Goal: Task Accomplishment & Management: Manage account settings

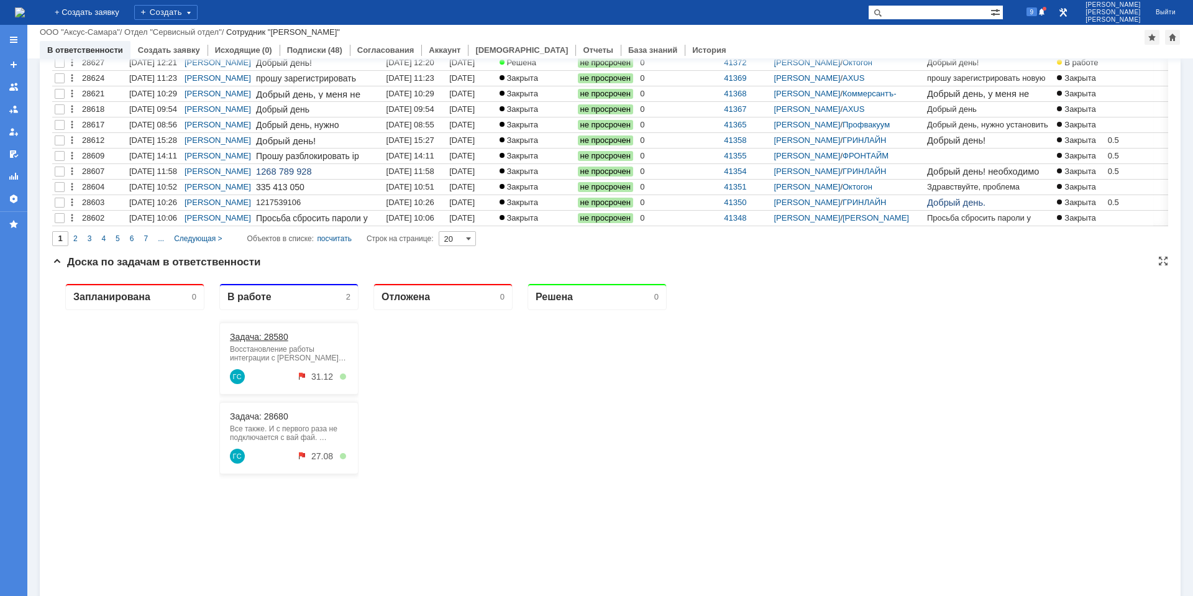
click at [254, 336] on link "Задача: 28580" at bounding box center [259, 337] width 58 height 10
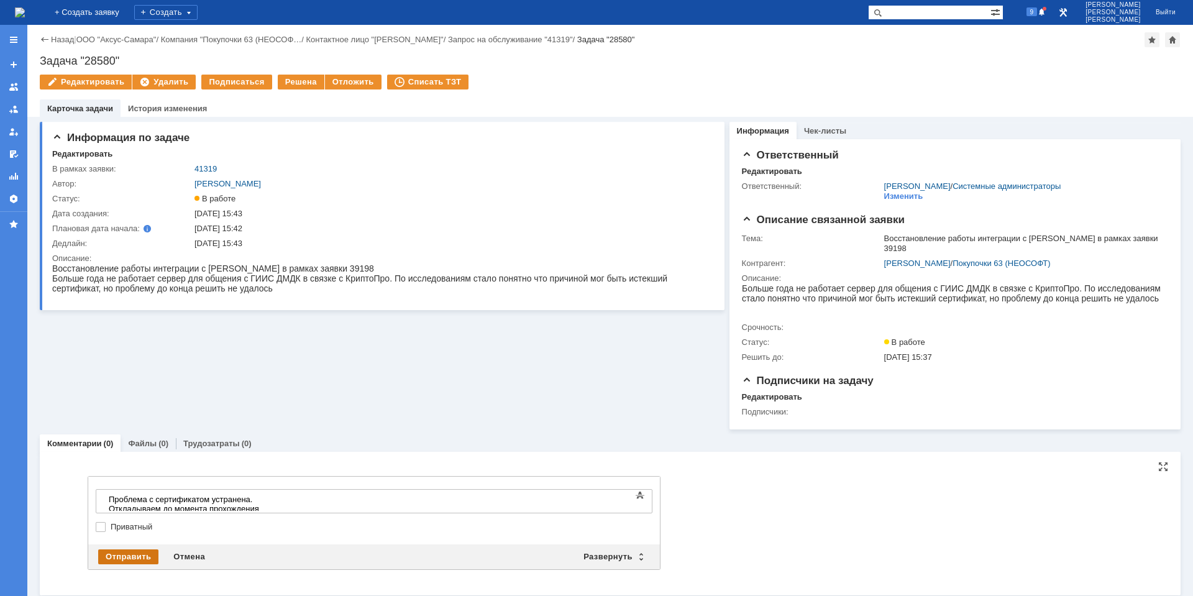
click at [131, 554] on div "Отправить" at bounding box center [128, 556] width 60 height 15
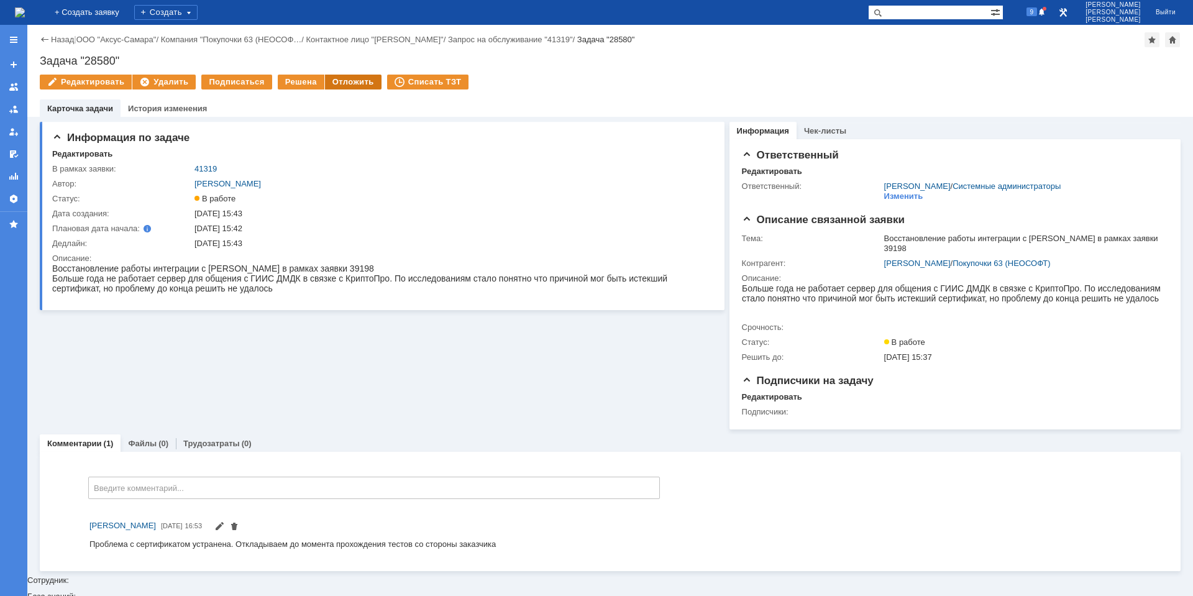
click at [338, 79] on div "Отложить" at bounding box center [353, 82] width 57 height 15
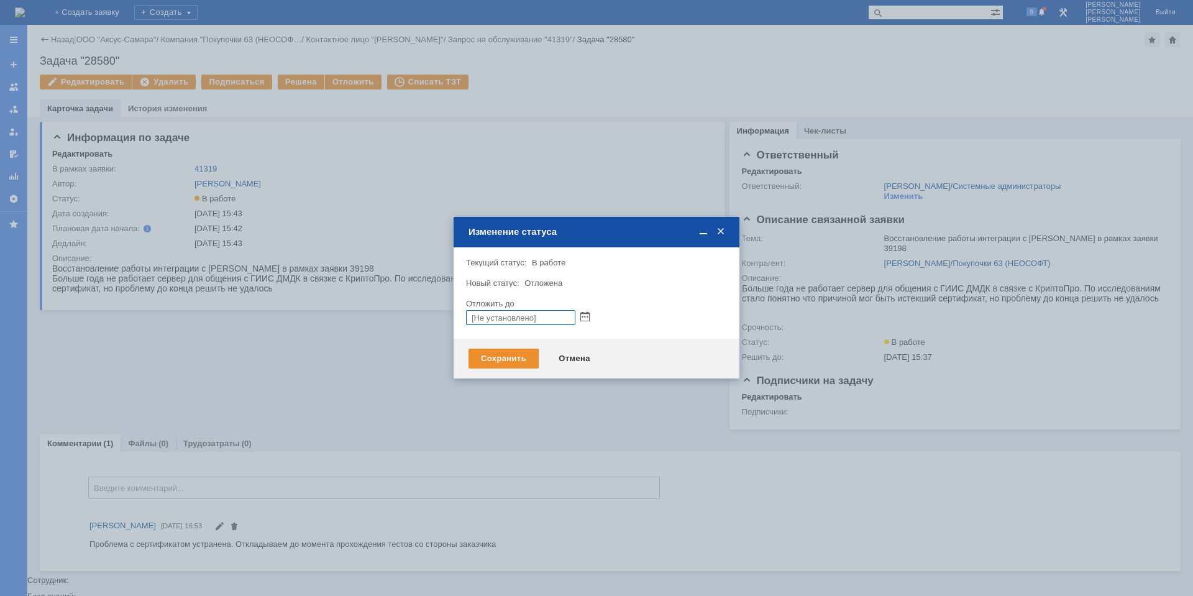
click at [593, 322] on div at bounding box center [596, 317] width 261 height 15
click at [585, 317] on span at bounding box center [584, 317] width 9 height 9
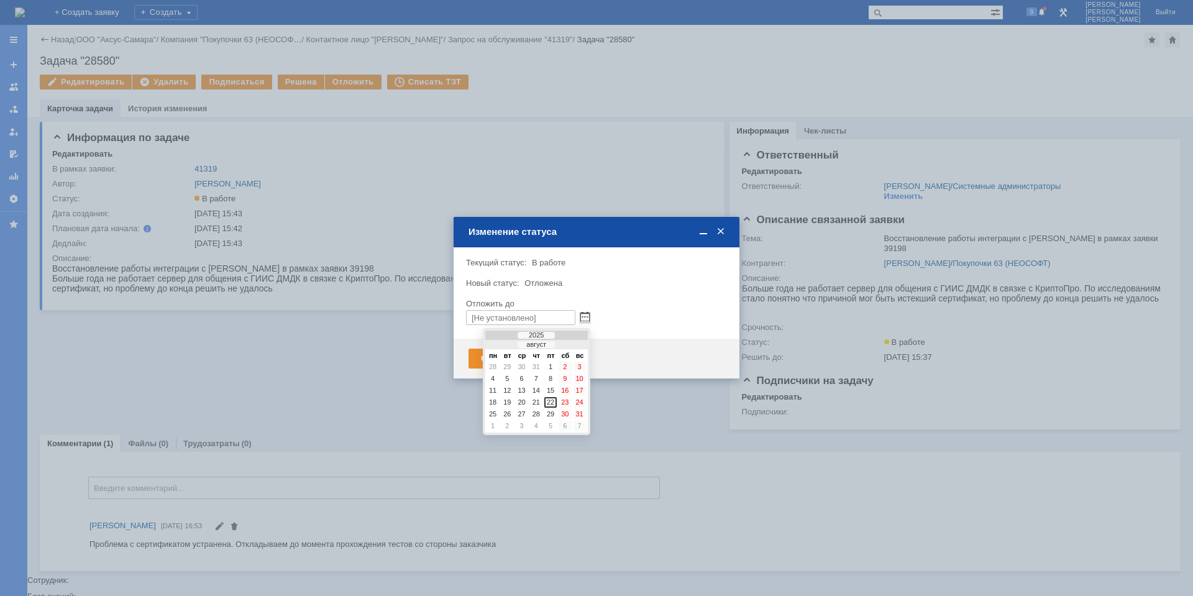
click at [573, 345] on div at bounding box center [572, 345] width 9 height 8
click at [510, 426] on div "30" at bounding box center [507, 426] width 12 height 11
type input "[DATE] 16:54"
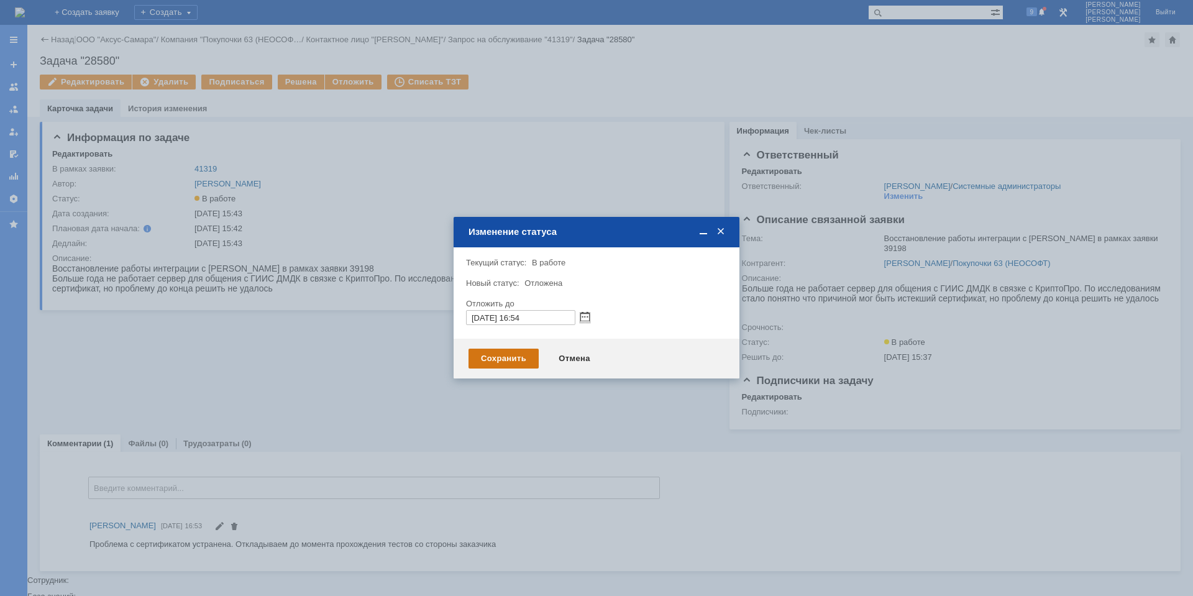
click at [514, 354] on div "Сохранить" at bounding box center [503, 359] width 70 height 20
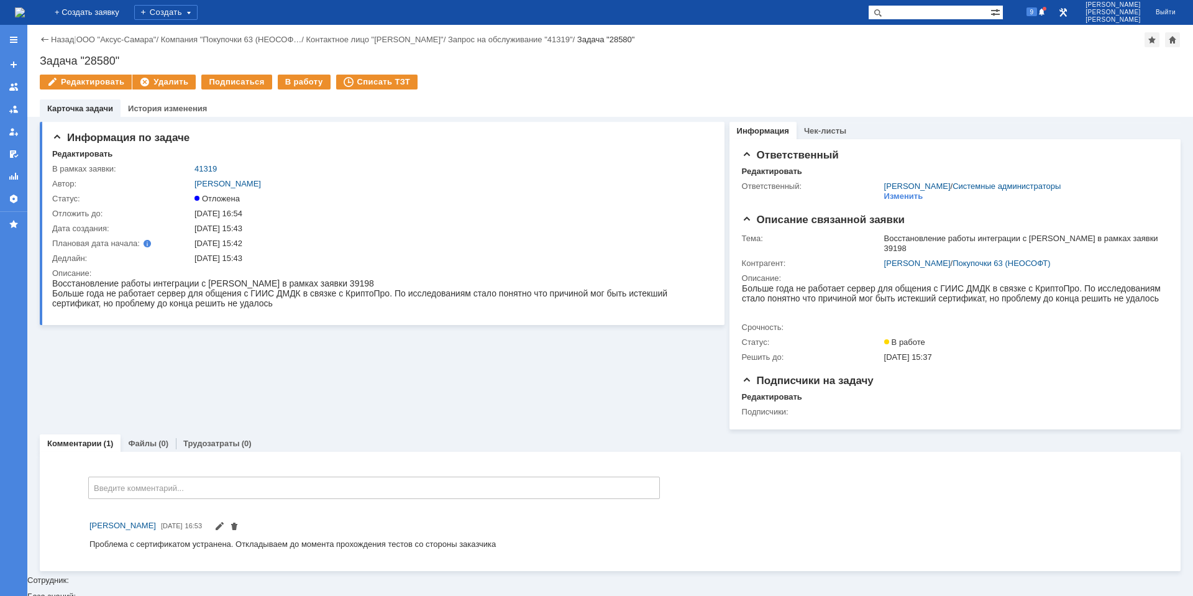
click at [25, 12] on img at bounding box center [20, 12] width 10 height 10
